Goal: Transaction & Acquisition: Download file/media

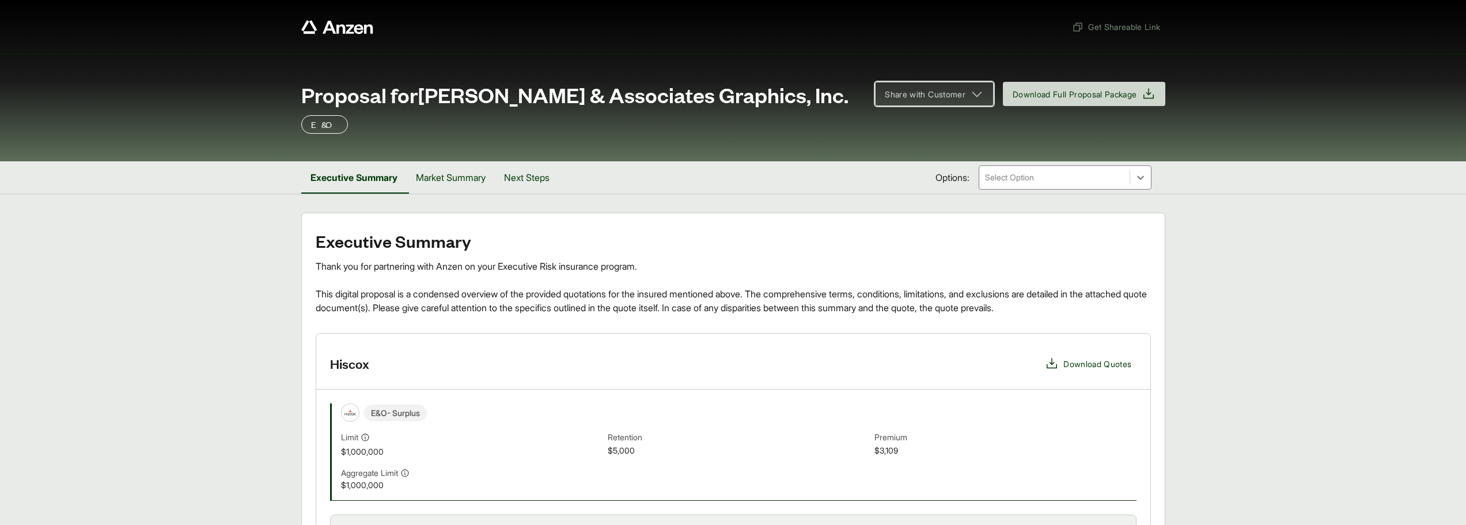
click at [977, 100] on icon at bounding box center [977, 94] width 14 height 14
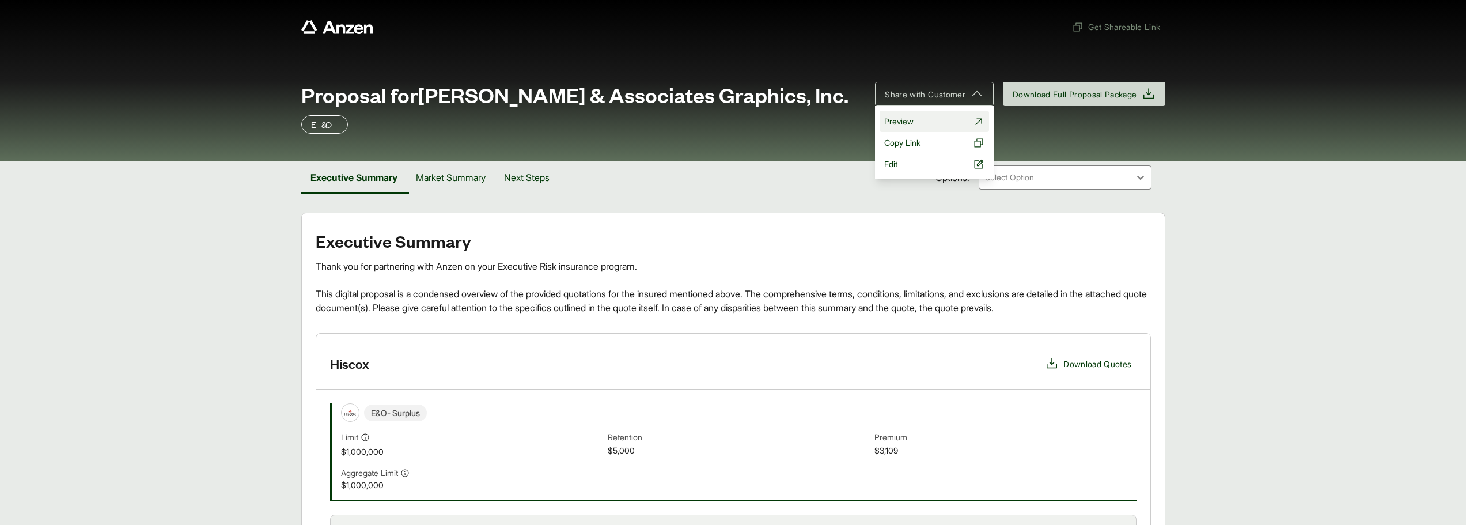
click at [925, 121] on link "Preview" at bounding box center [934, 121] width 109 height 21
click at [642, 209] on div "Get Shareable Link Proposal for [PERSON_NAME] & Associates Graphics, Inc. Share…" at bounding box center [733, 469] width 1466 height 938
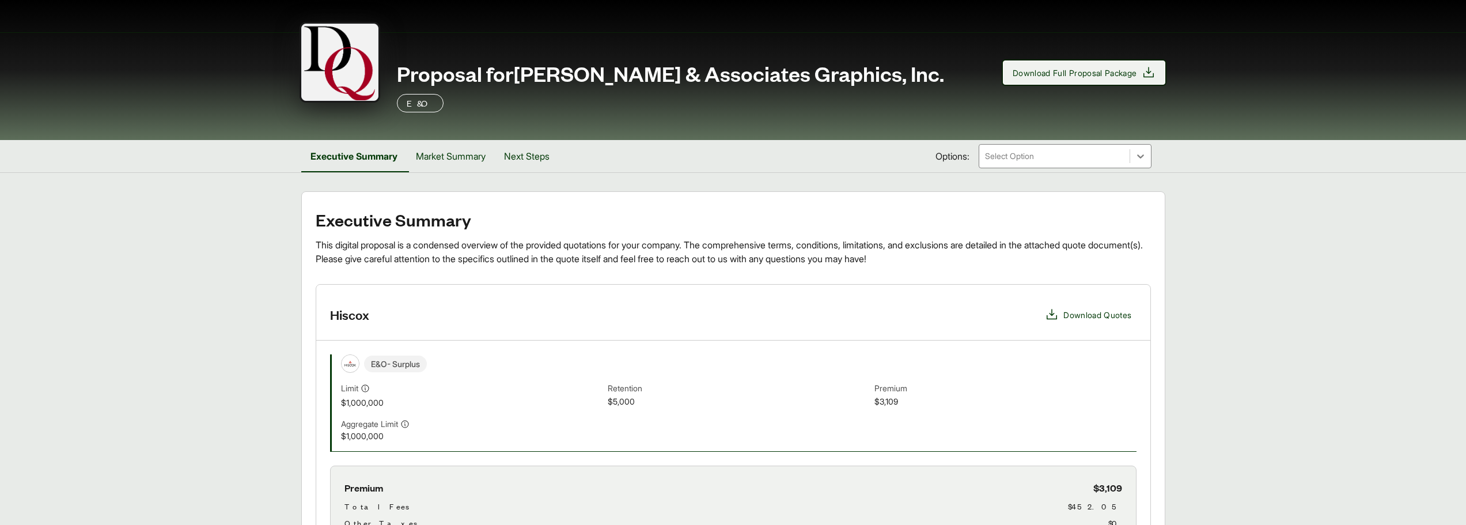
click at [1127, 75] on span "Download Full Proposal Package" at bounding box center [1075, 73] width 124 height 12
click at [1374, 267] on main "Executive Summary This digital proposal is a condensed overview of the provided…" at bounding box center [733, 530] width 1466 height 679
